Goal: Task Accomplishment & Management: Use online tool/utility

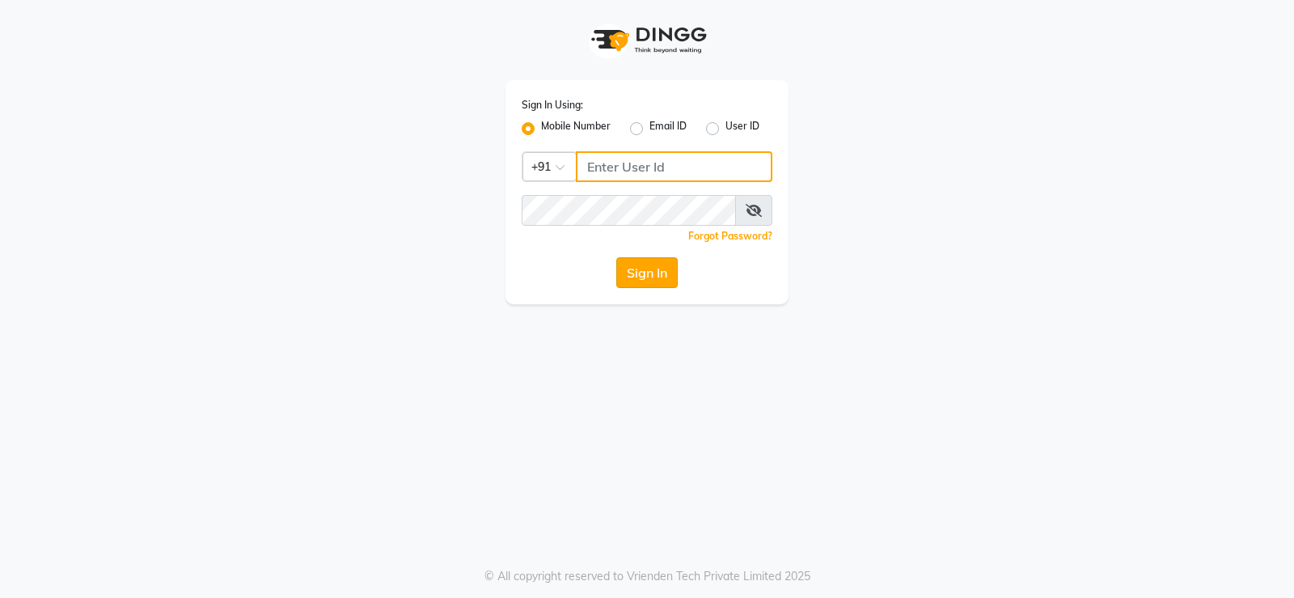
type input "9026627525"
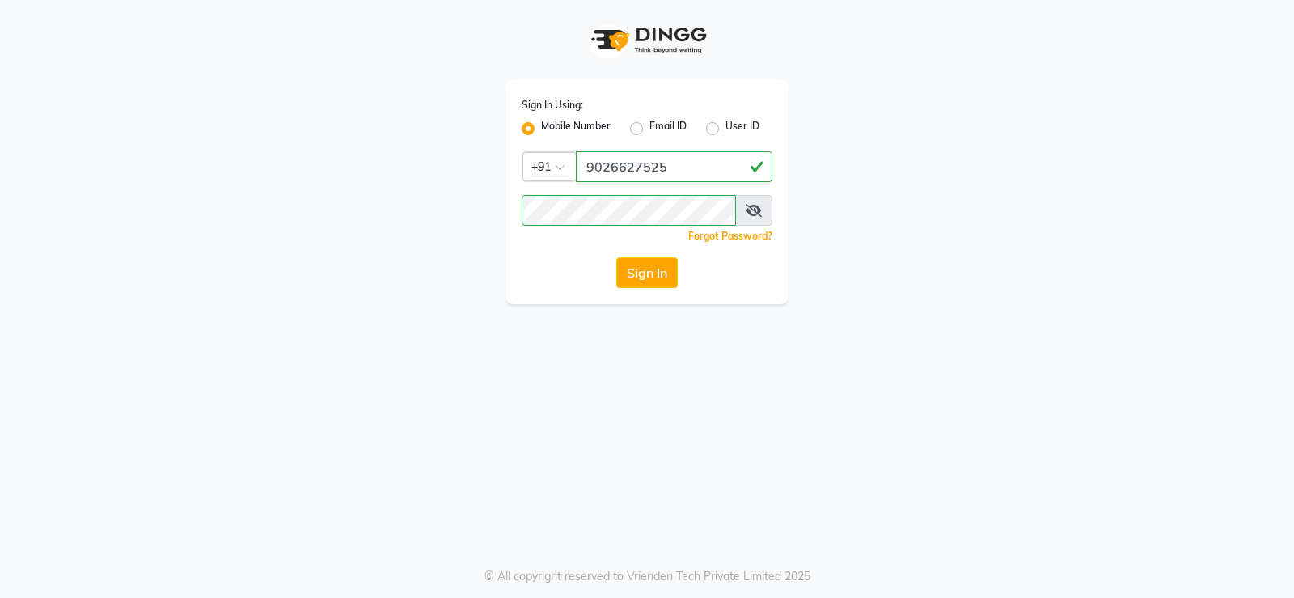
click at [661, 282] on button "Sign In" at bounding box center [646, 272] width 61 height 31
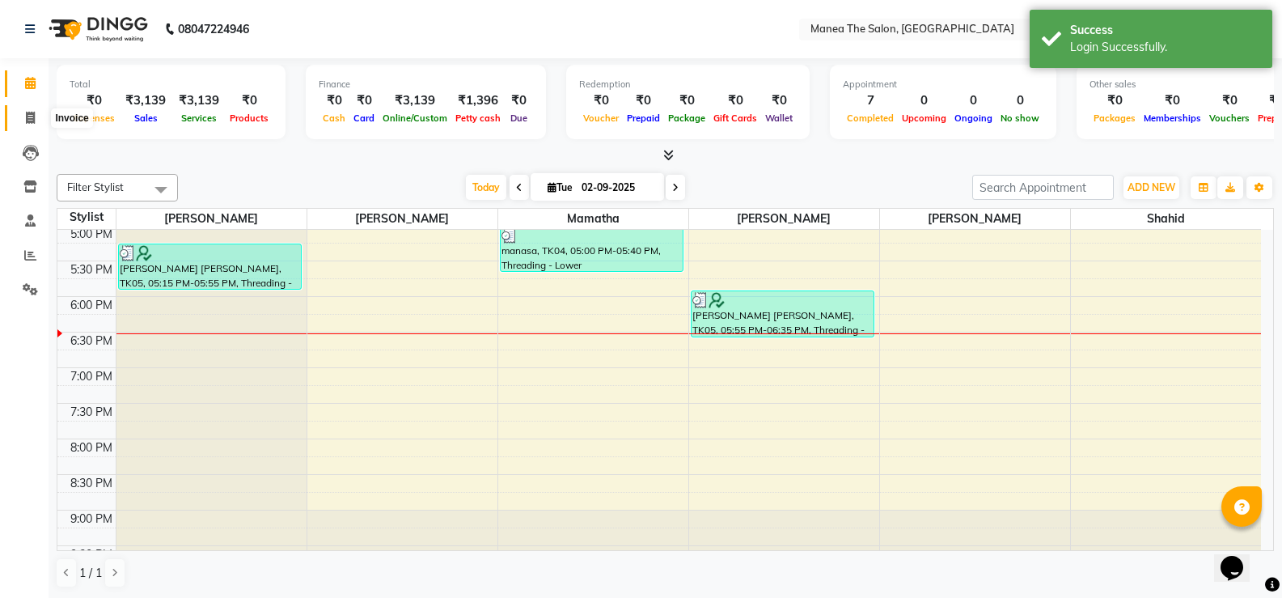
click at [27, 113] on icon at bounding box center [30, 118] width 9 height 12
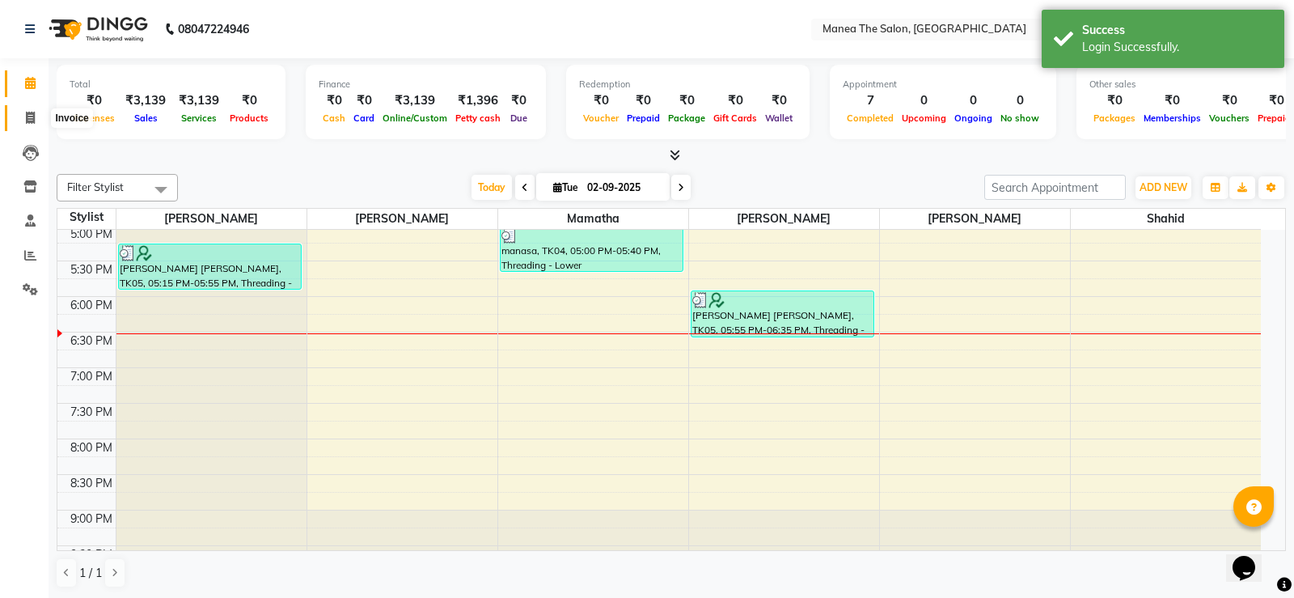
select select "5514"
select select "service"
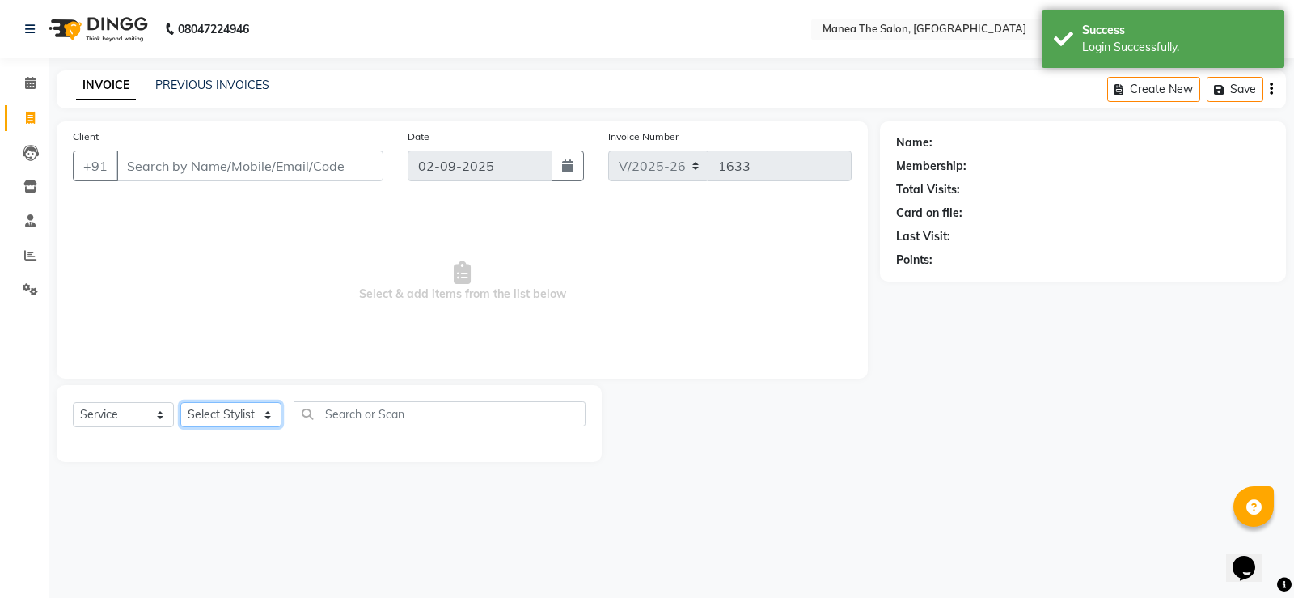
click at [235, 412] on select "Select Stylist [PERSON_NAME] [PERSON_NAME] [PERSON_NAME] [PERSON_NAME] [PERSON_…" at bounding box center [230, 414] width 101 height 25
select select "59470"
click at [180, 402] on select "Select Stylist [PERSON_NAME] [PERSON_NAME] [PERSON_NAME] [PERSON_NAME] [PERSON_…" at bounding box center [230, 414] width 101 height 25
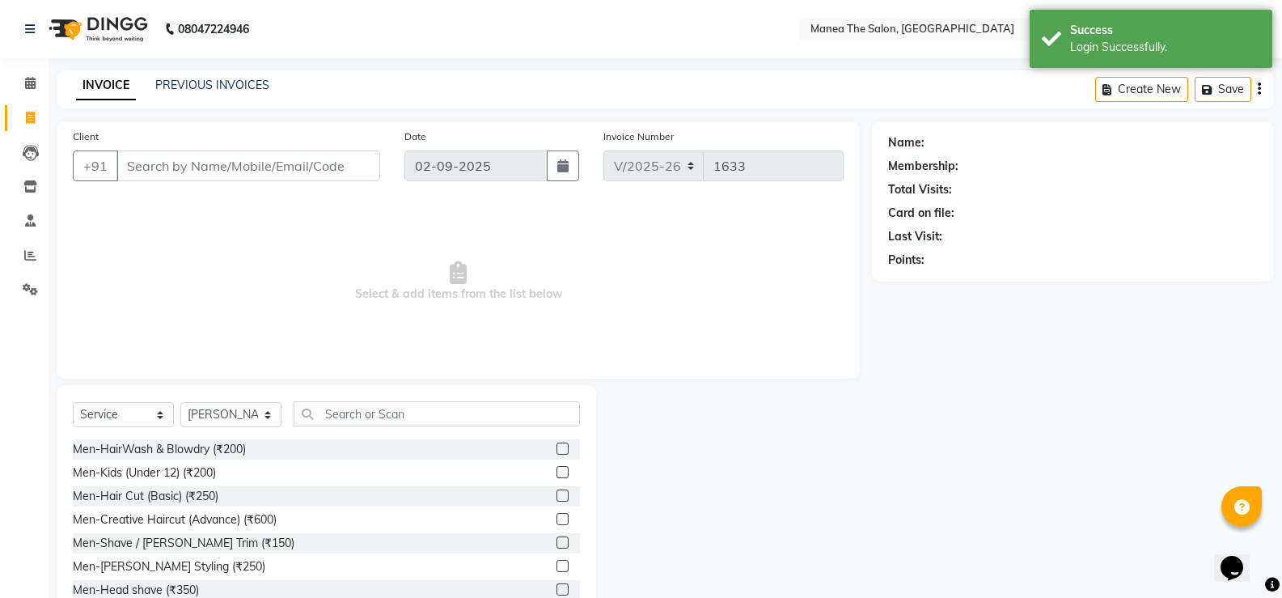
click at [556, 495] on label at bounding box center [562, 495] width 12 height 12
click at [556, 495] on input "checkbox" at bounding box center [561, 496] width 11 height 11
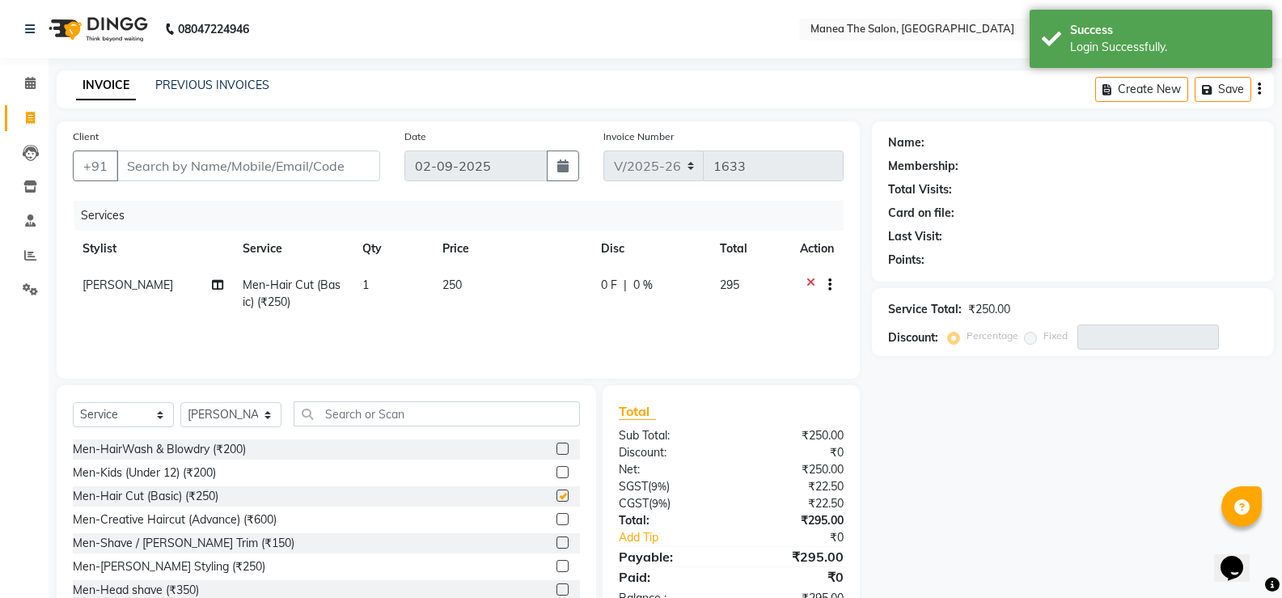
checkbox input "false"
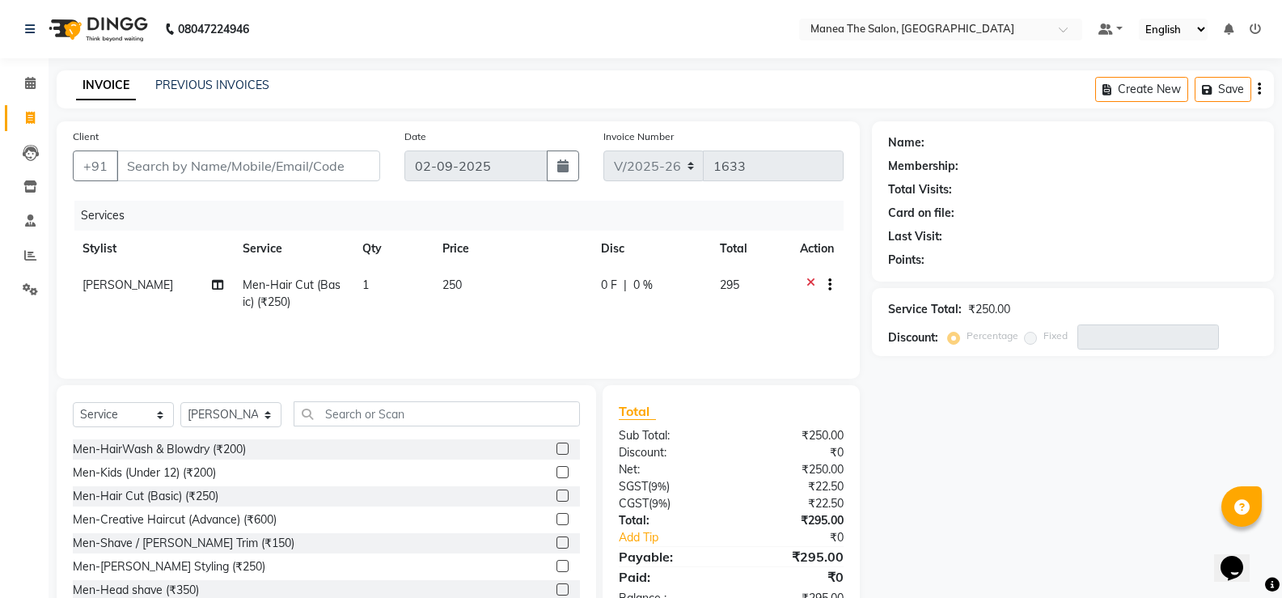
click at [556, 540] on label at bounding box center [562, 542] width 12 height 12
click at [556, 540] on input "checkbox" at bounding box center [561, 543] width 11 height 11
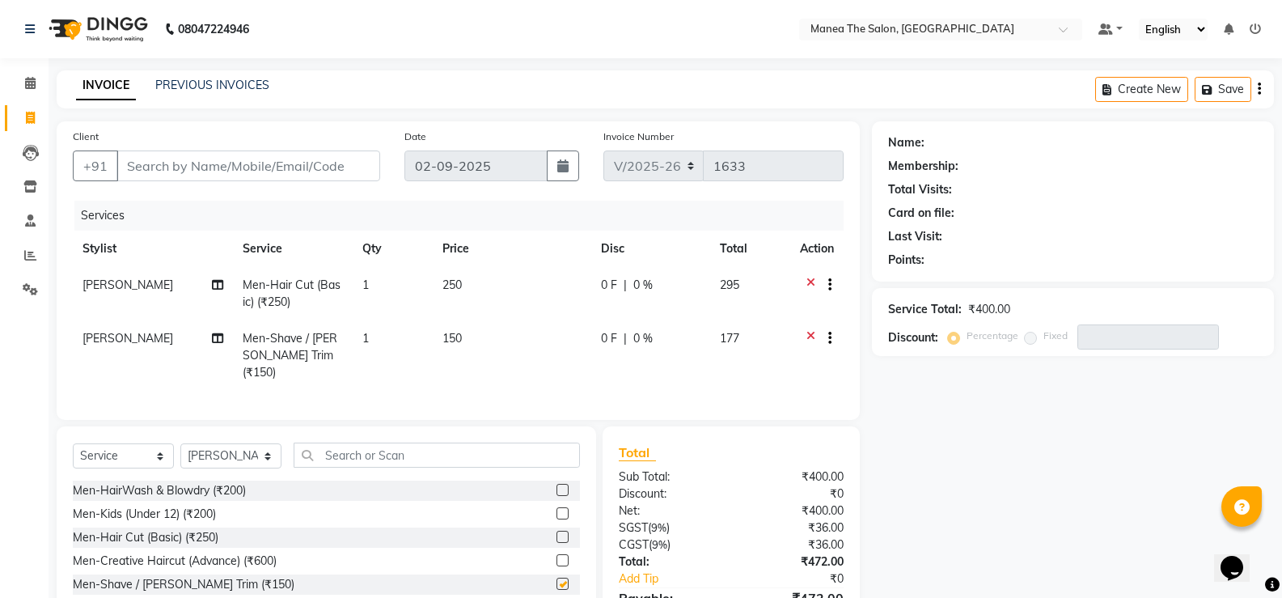
checkbox input "false"
drag, startPoint x: 259, startPoint y: 152, endPoint x: 258, endPoint y: 161, distance: 8.9
click at [258, 157] on input "Client" at bounding box center [248, 165] width 264 height 31
type input "8"
type input "0"
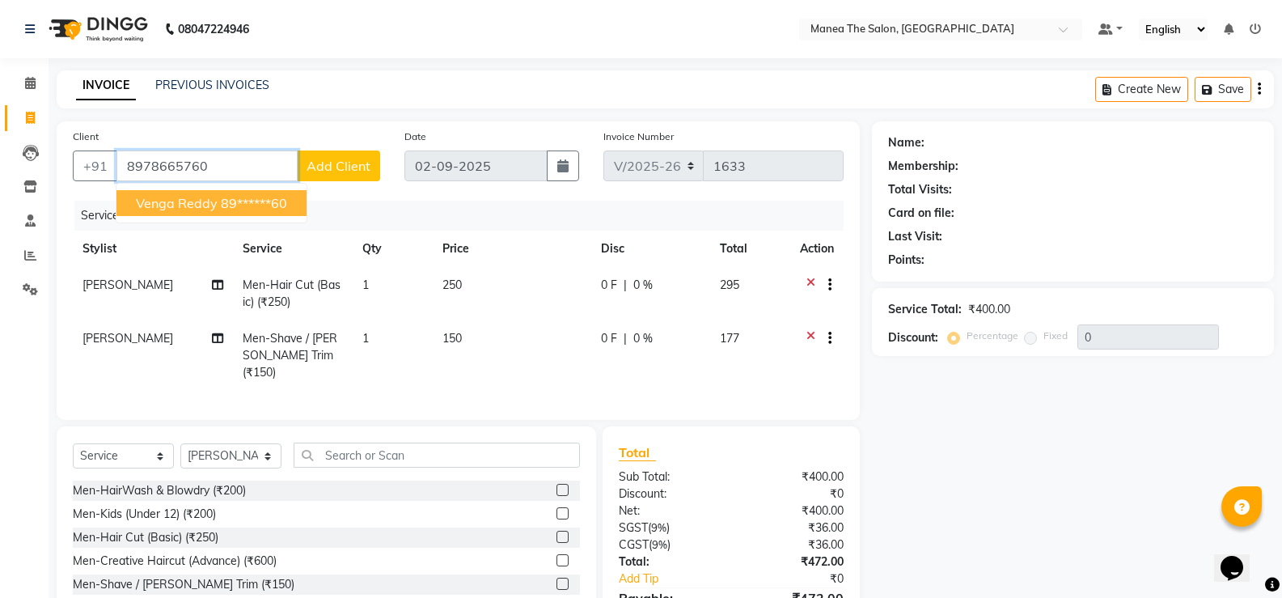
type input "8978665760"
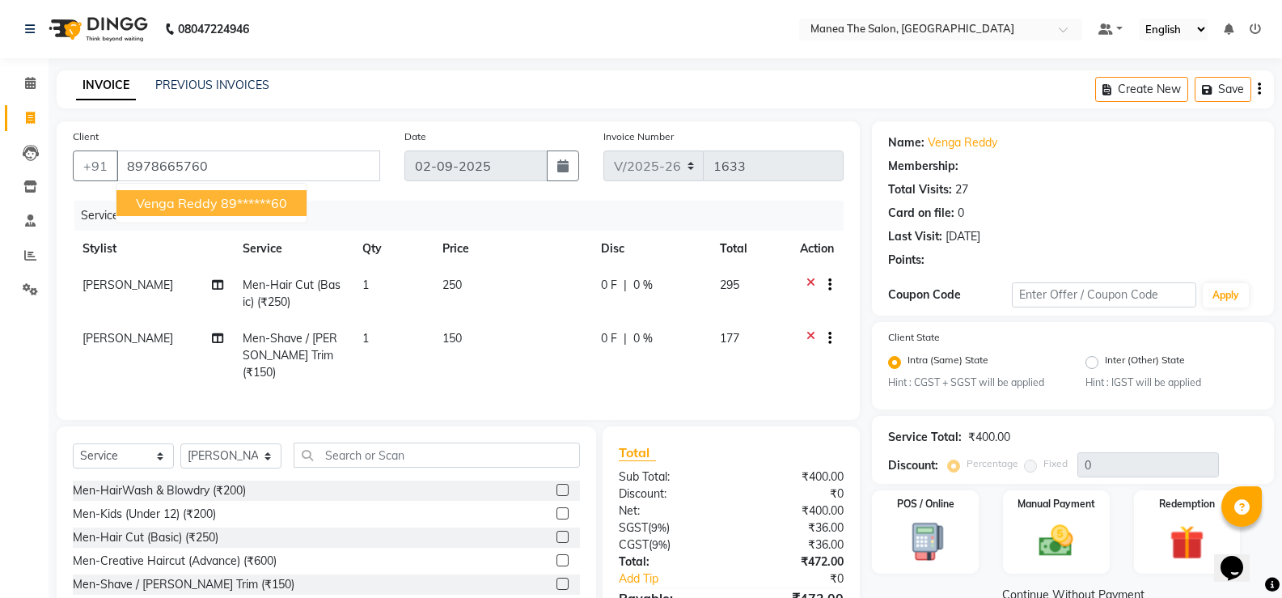
select select "1: Object"
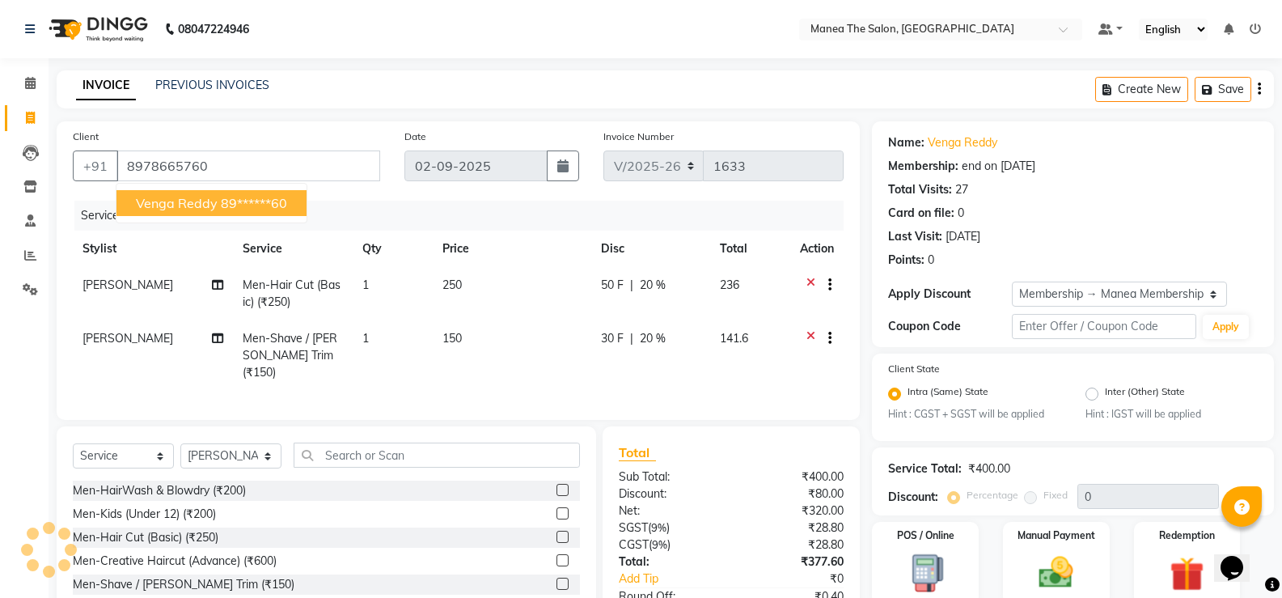
type input "20"
click at [227, 197] on ngb-highlight "89******60" at bounding box center [254, 203] width 66 height 16
type input "89******60"
type input "0"
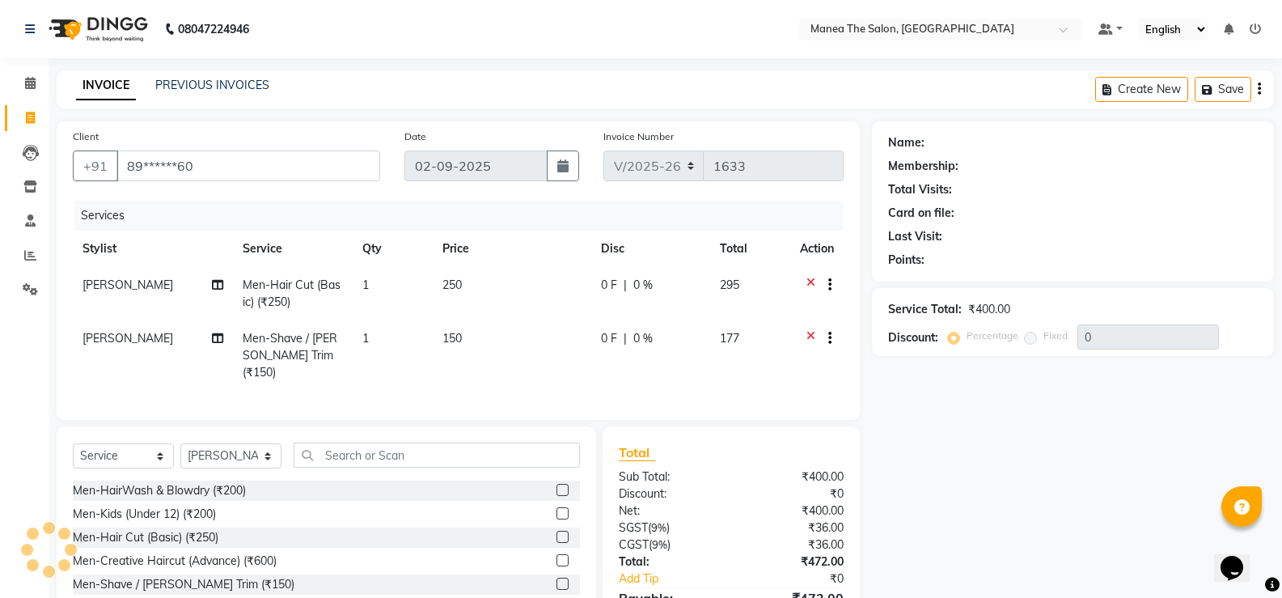
select select "1: Object"
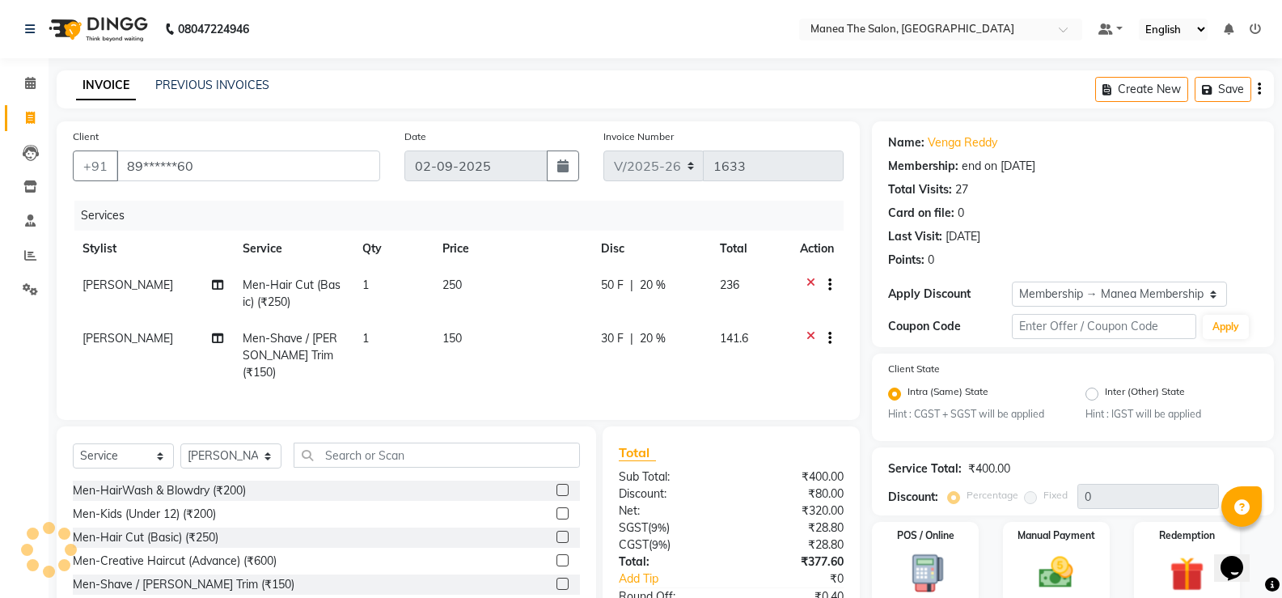
type input "20"
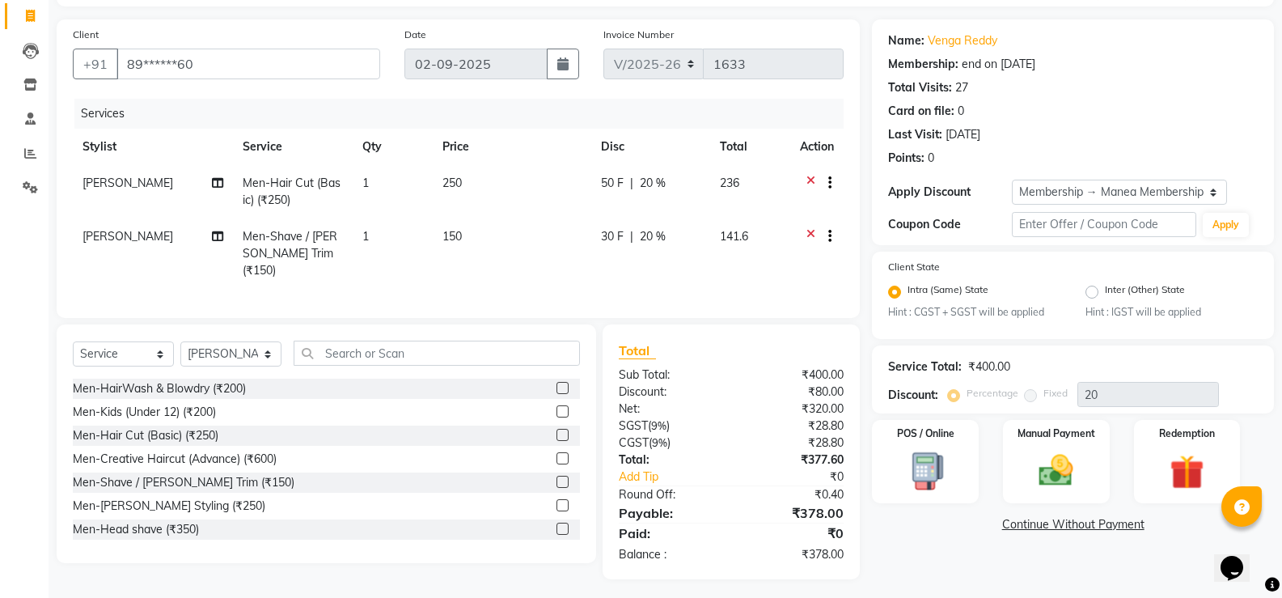
scroll to position [103, 0]
click at [1072, 464] on img at bounding box center [1055, 470] width 57 height 41
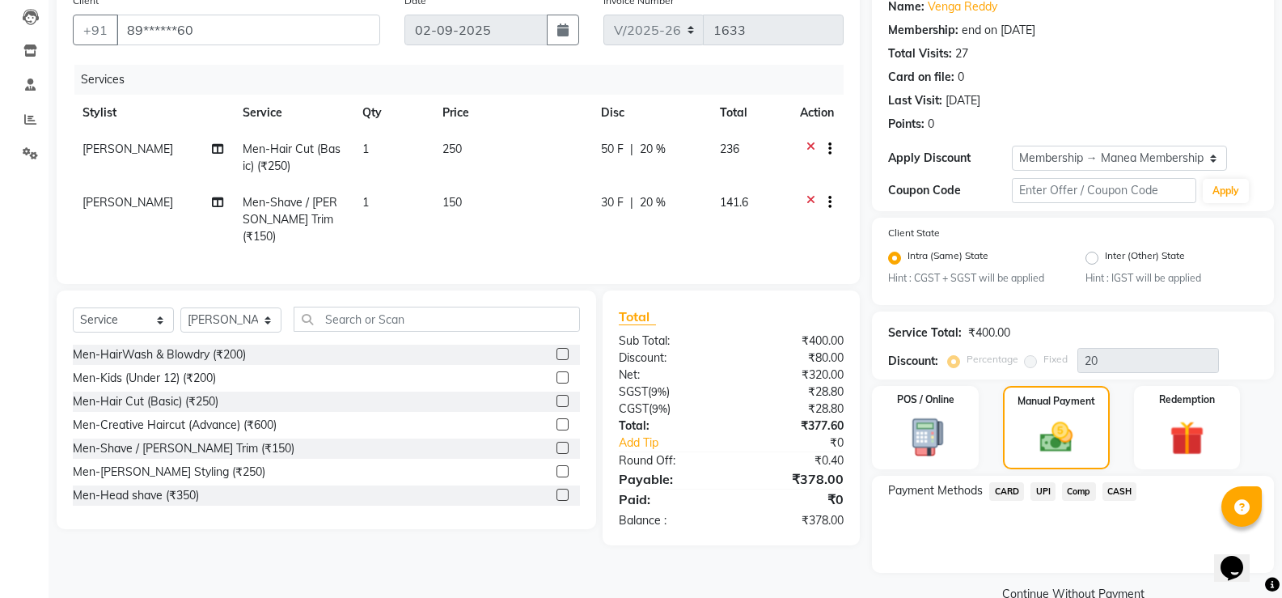
scroll to position [168, 0]
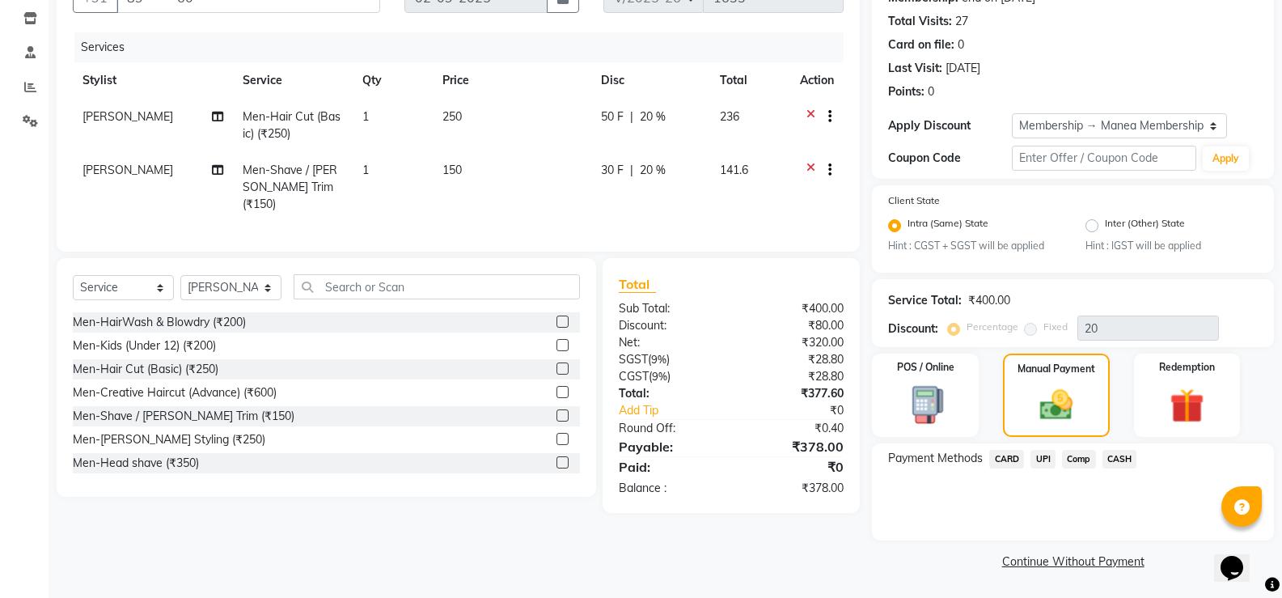
click at [1075, 457] on span "Comp" at bounding box center [1079, 459] width 34 height 19
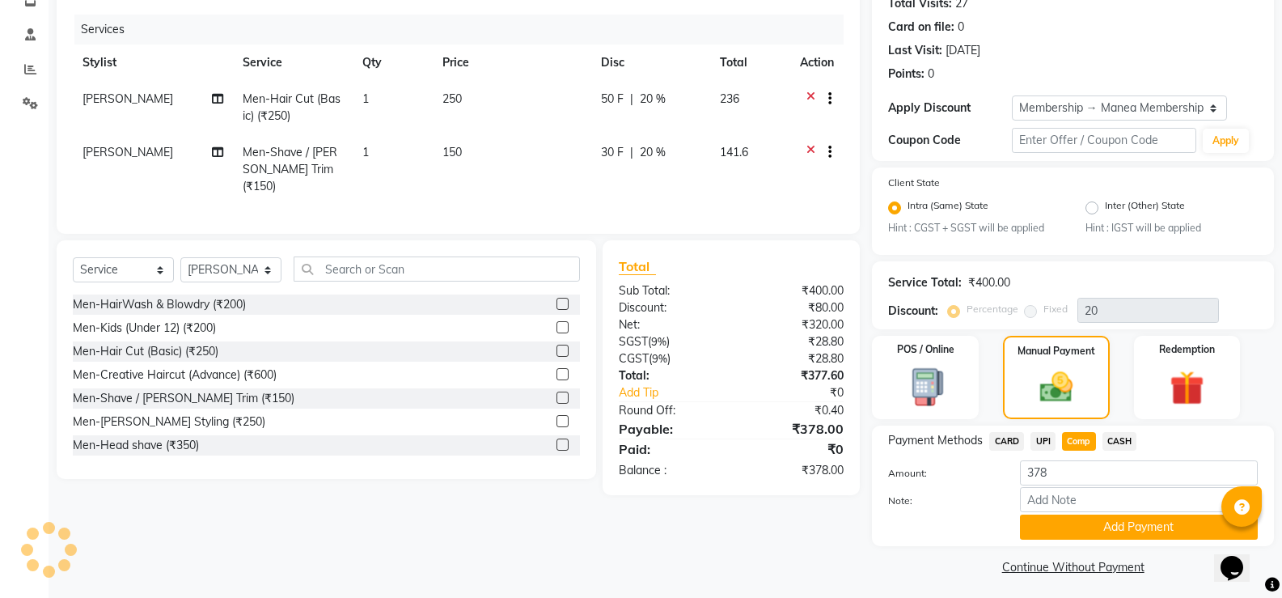
scroll to position [192, 0]
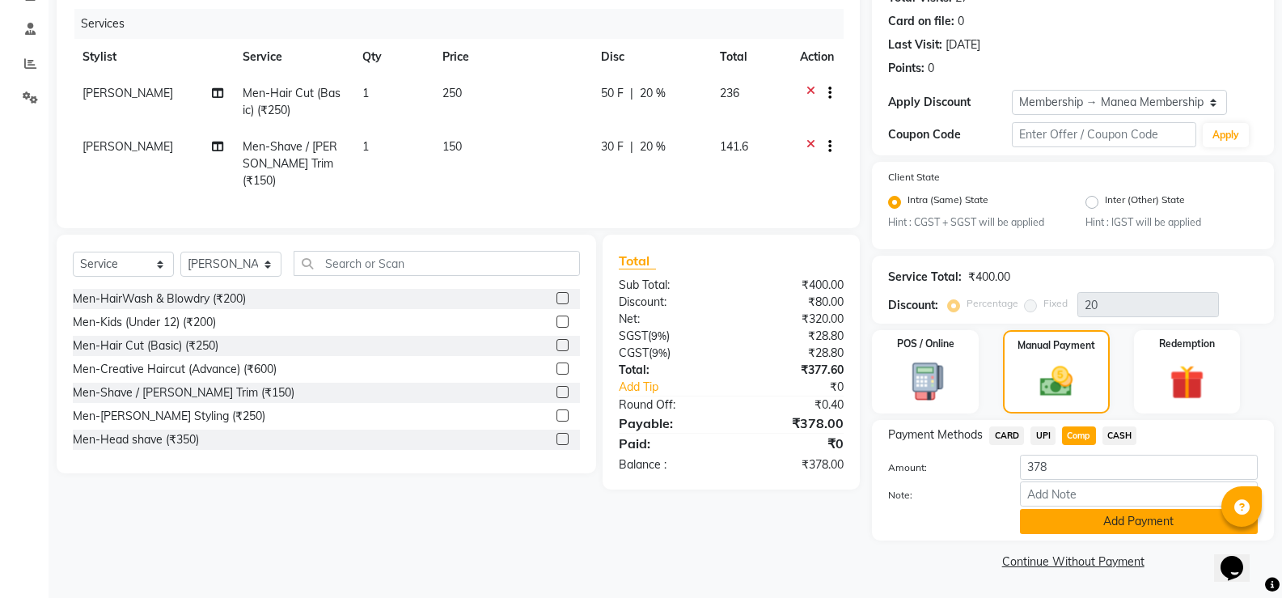
click at [1064, 514] on button "Add Payment" at bounding box center [1139, 521] width 238 height 25
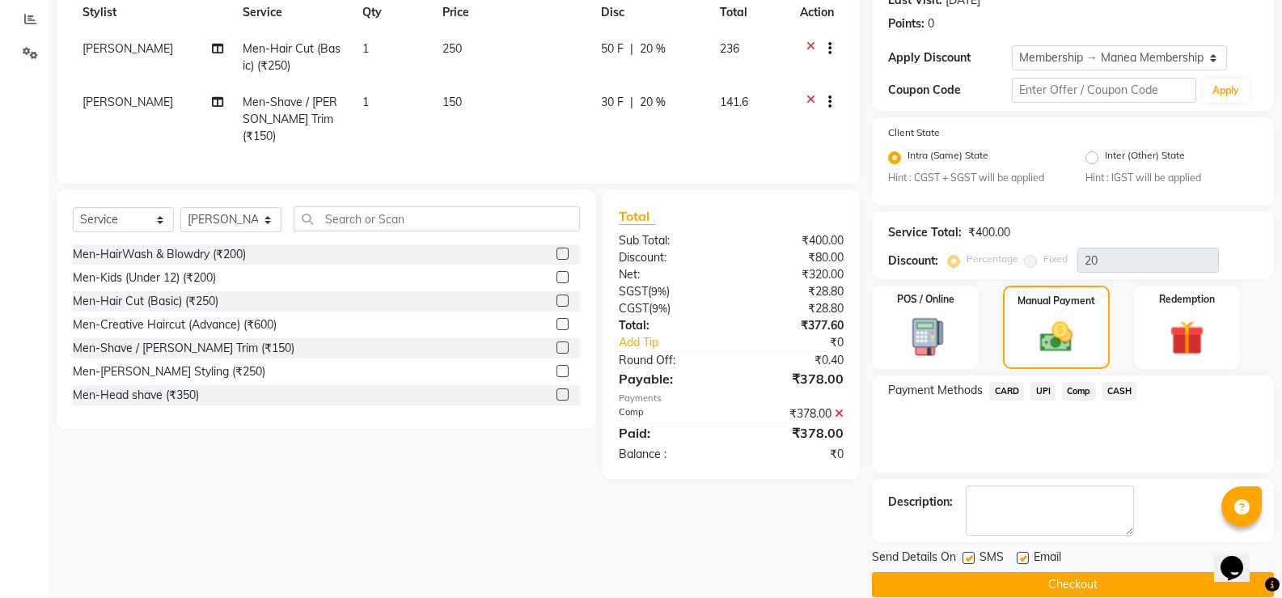
scroll to position [260, 0]
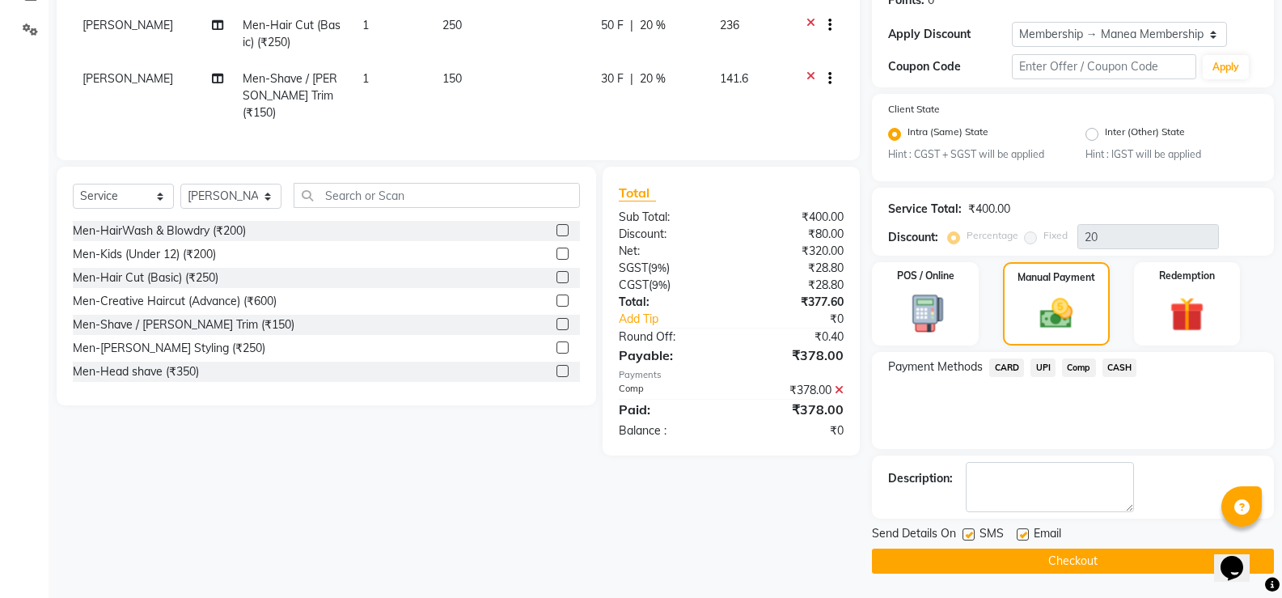
click at [1074, 558] on button "Checkout" at bounding box center [1073, 560] width 402 height 25
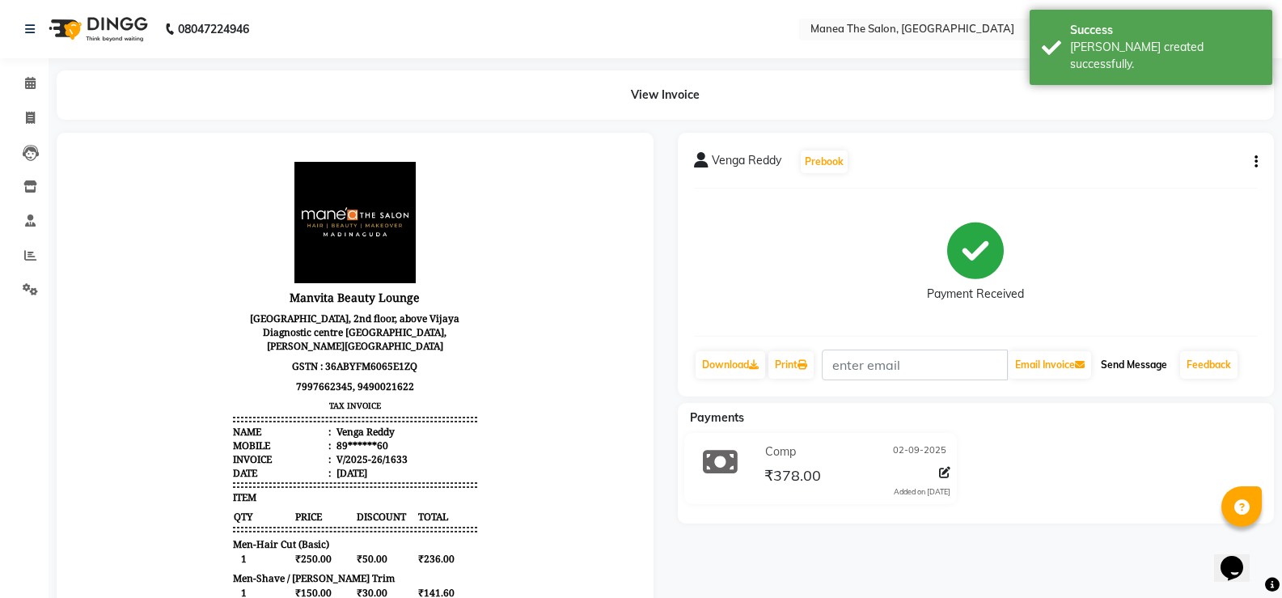
click at [1157, 357] on button "Send Message" at bounding box center [1133, 364] width 79 height 27
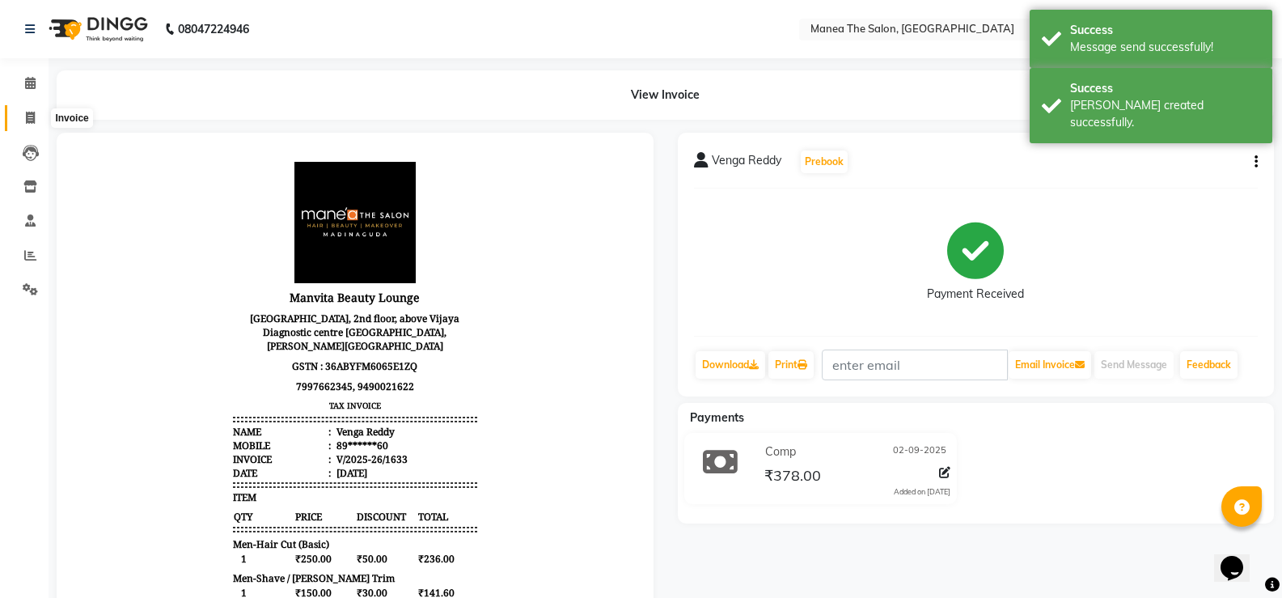
click at [29, 120] on icon at bounding box center [30, 118] width 9 height 12
select select "service"
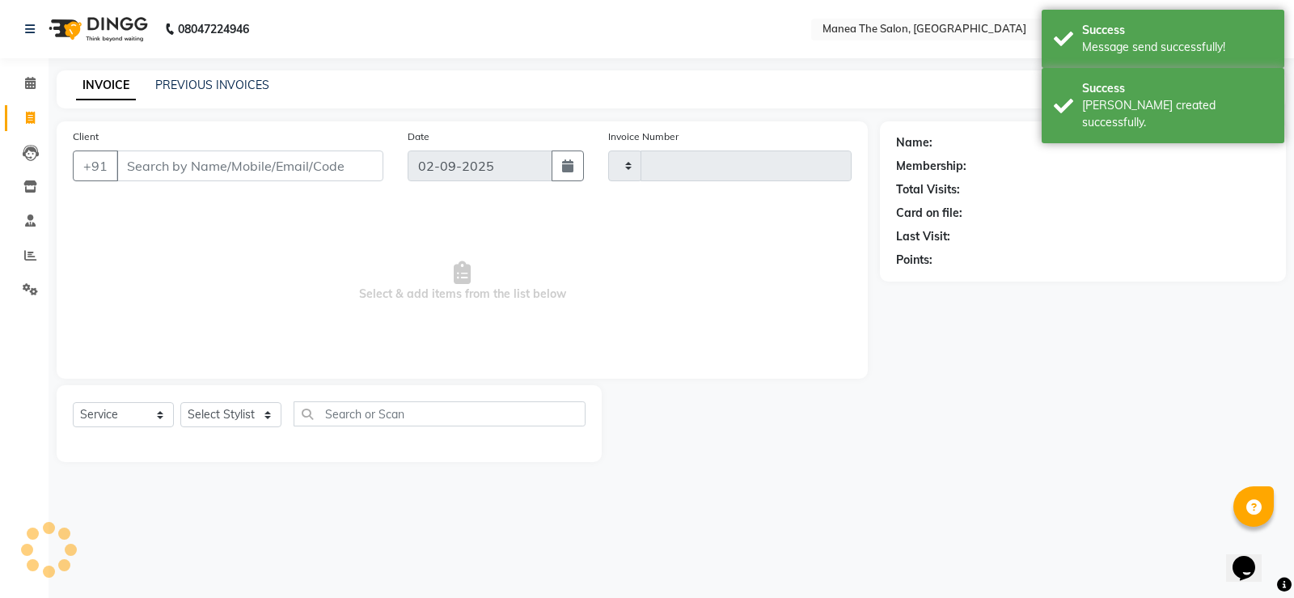
type input "1634"
select select "5514"
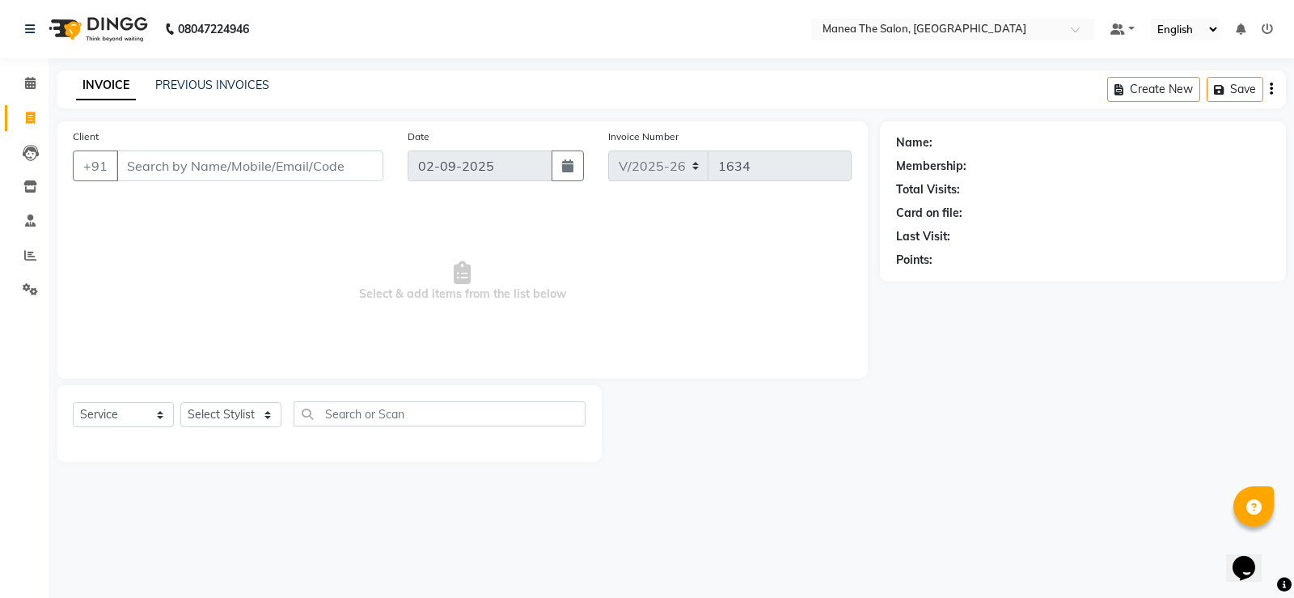
click at [254, 163] on input "Client" at bounding box center [249, 165] width 267 height 31
click at [254, 165] on input "Client" at bounding box center [249, 165] width 267 height 31
click at [256, 172] on input "Client" at bounding box center [249, 165] width 267 height 31
click at [257, 172] on input "Client" at bounding box center [249, 165] width 267 height 31
click at [262, 172] on input "Client" at bounding box center [249, 165] width 267 height 31
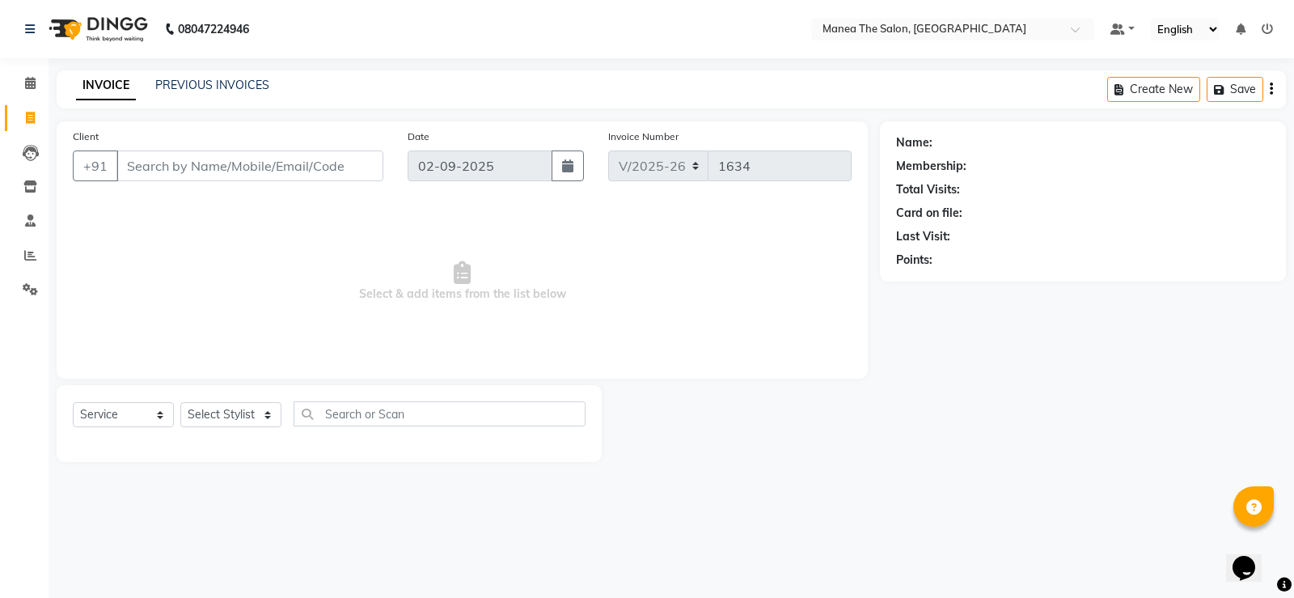
click at [274, 175] on input "Client" at bounding box center [249, 165] width 267 height 31
click at [296, 182] on div "Client +91" at bounding box center [228, 161] width 335 height 66
click at [314, 209] on span "Select & add items from the list below" at bounding box center [462, 282] width 779 height 162
click at [311, 209] on span "Select & add items from the list below" at bounding box center [462, 282] width 779 height 162
click at [320, 169] on input "Client" at bounding box center [249, 165] width 267 height 31
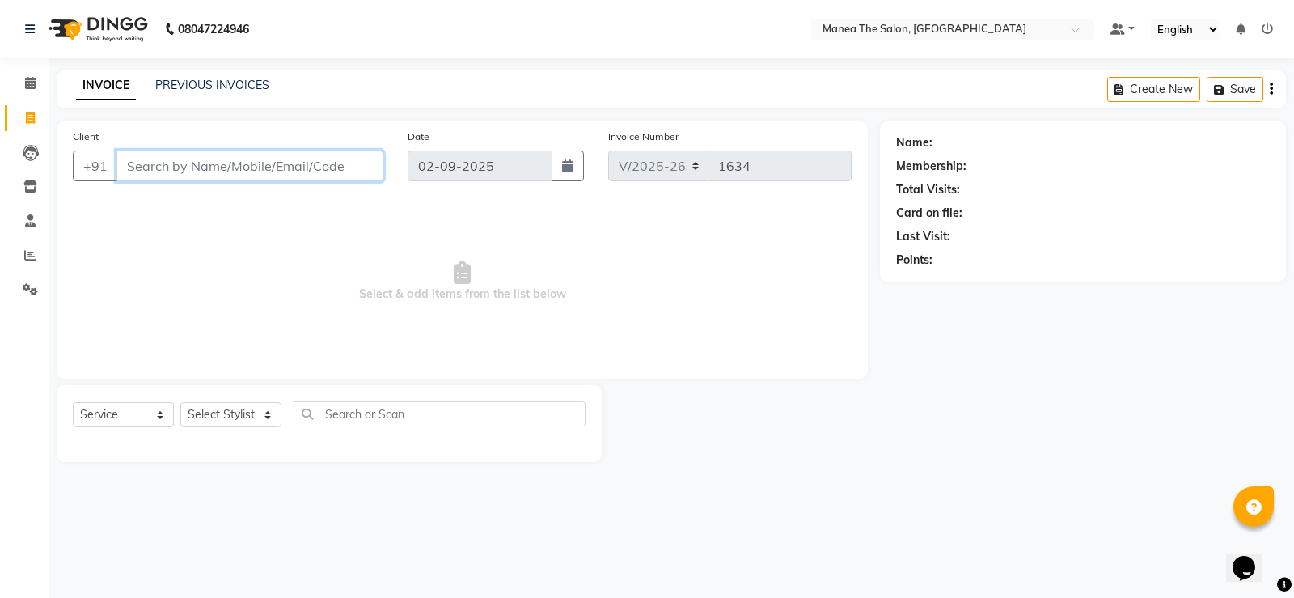
click at [320, 169] on input "Client" at bounding box center [249, 165] width 267 height 31
click at [208, 235] on span "Select & add items from the list below" at bounding box center [462, 282] width 779 height 162
drag, startPoint x: 210, startPoint y: 235, endPoint x: 217, endPoint y: 226, distance: 11.7
click at [211, 235] on span "Select & add items from the list below" at bounding box center [462, 282] width 779 height 162
click at [258, 185] on div "Client +91" at bounding box center [228, 161] width 335 height 66
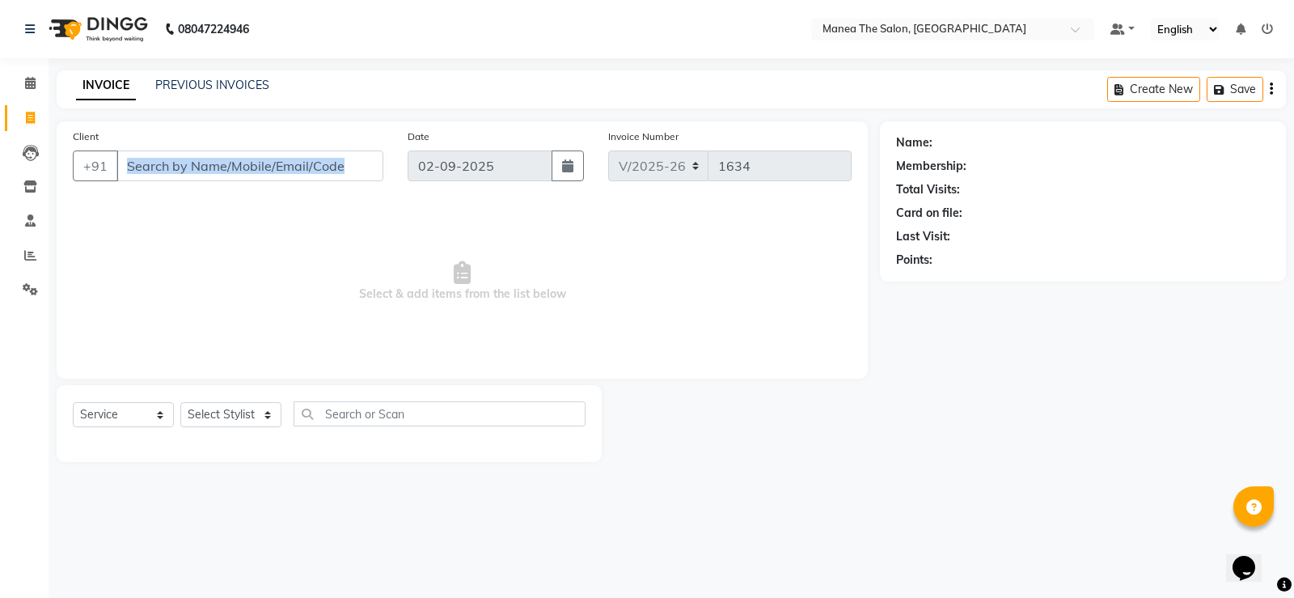
click at [258, 185] on div "Client +91" at bounding box center [228, 161] width 335 height 66
click at [273, 203] on span "Select & add items from the list below" at bounding box center [462, 282] width 779 height 162
click at [253, 164] on input "Client" at bounding box center [249, 165] width 267 height 31
click at [586, 82] on div "INVOICE PREVIOUS INVOICES Create New Save" at bounding box center [671, 89] width 1229 height 38
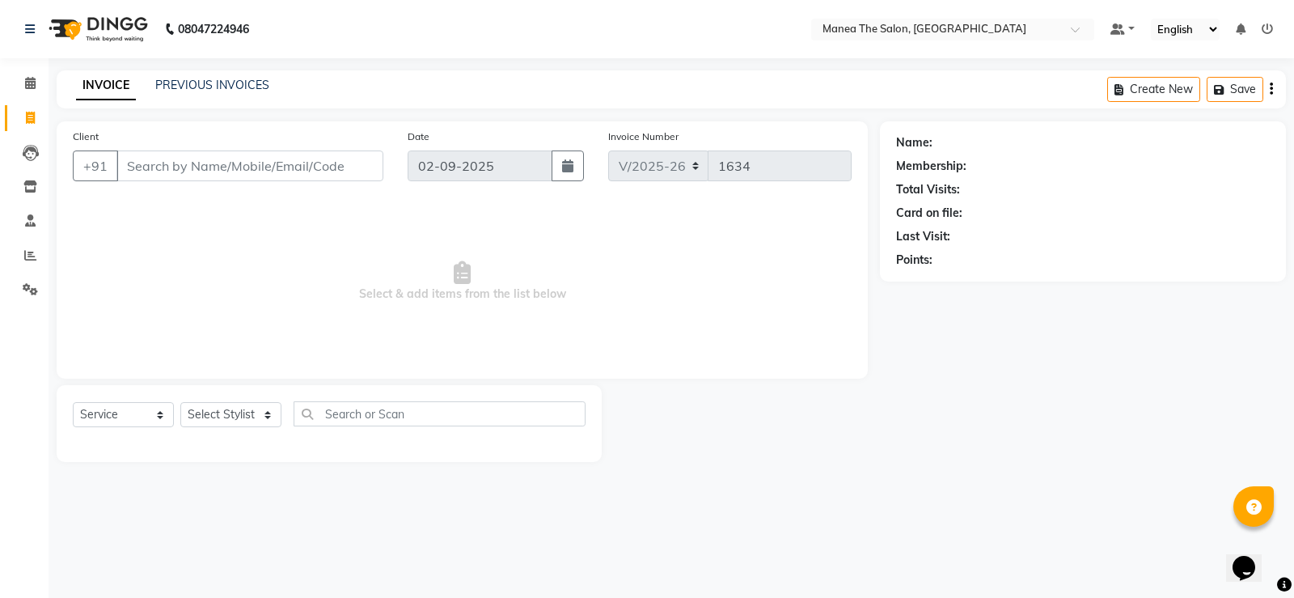
click at [586, 82] on div "INVOICE PREVIOUS INVOICES Create New Save" at bounding box center [671, 89] width 1229 height 38
